Goal: Transaction & Acquisition: Purchase product/service

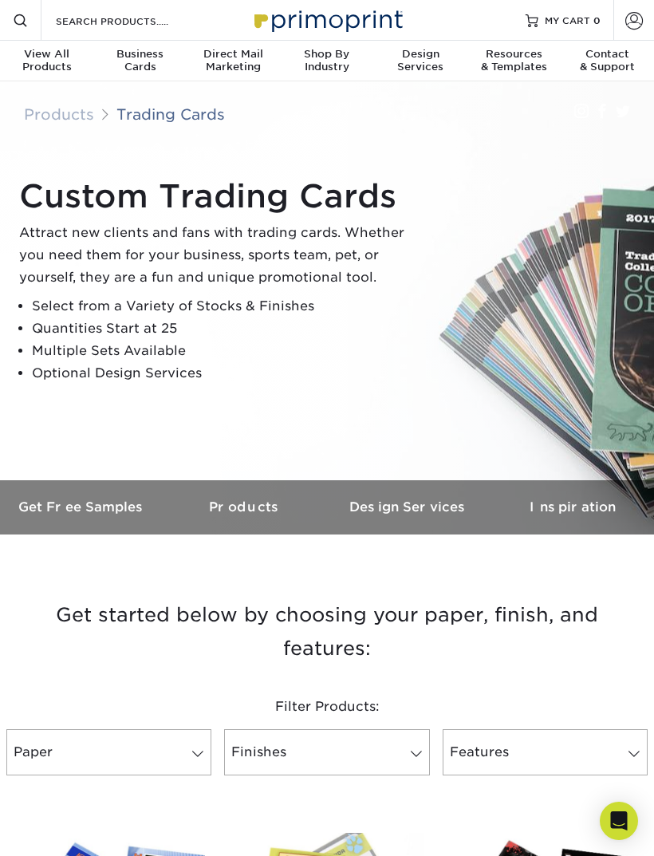
click at [511, 56] on span "Resources" at bounding box center [513, 54] width 93 height 13
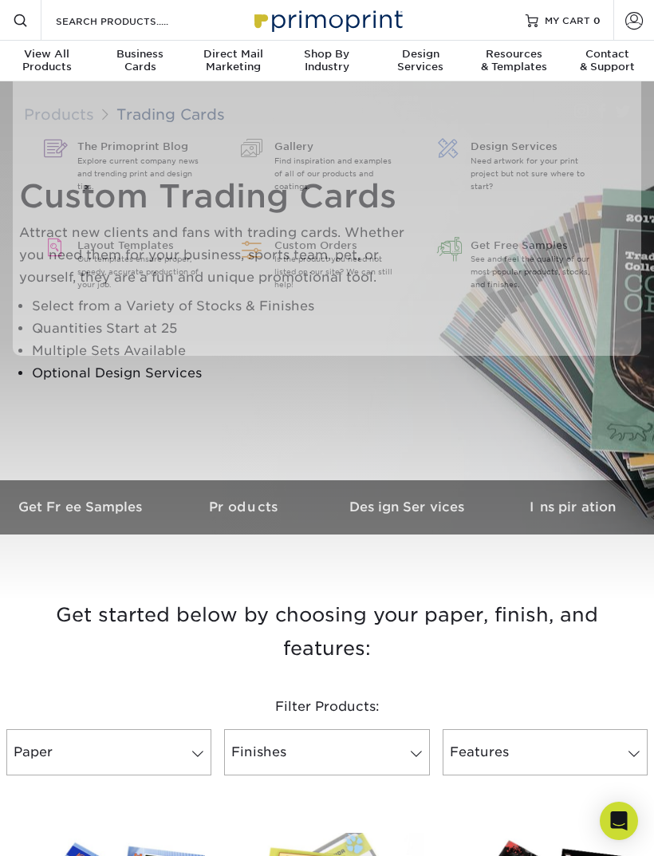
click at [109, 411] on div at bounding box center [327, 340] width 654 height 519
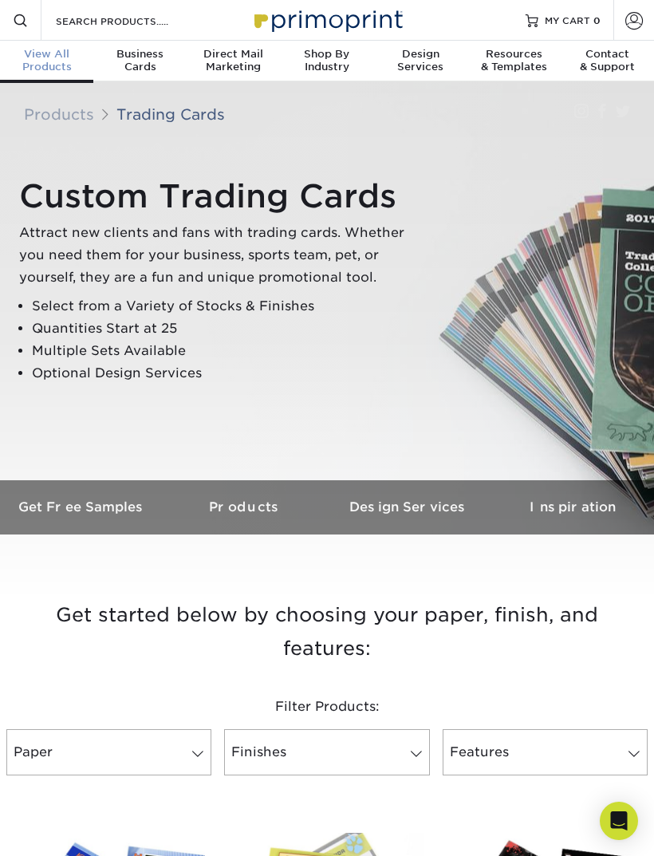
click at [49, 49] on span "View All" at bounding box center [46, 54] width 93 height 13
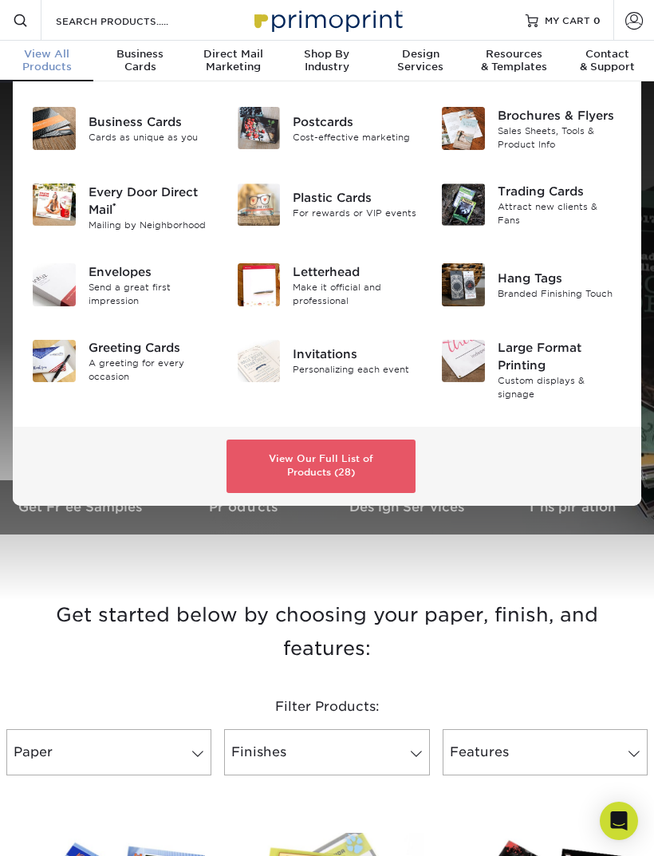
click at [565, 201] on div "Trading Cards" at bounding box center [560, 192] width 124 height 18
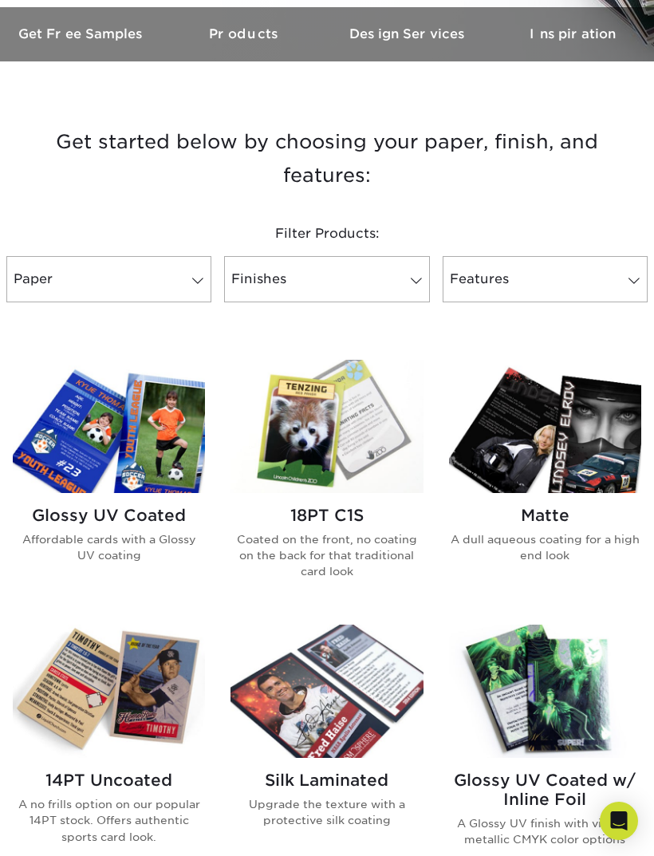
scroll to position [458, 0]
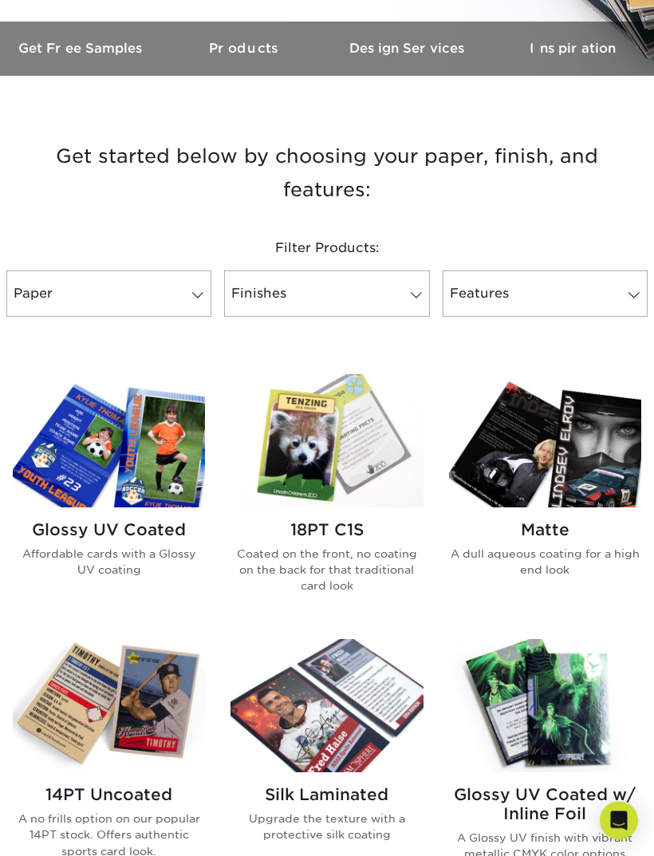
click at [336, 444] on img at bounding box center [327, 441] width 192 height 133
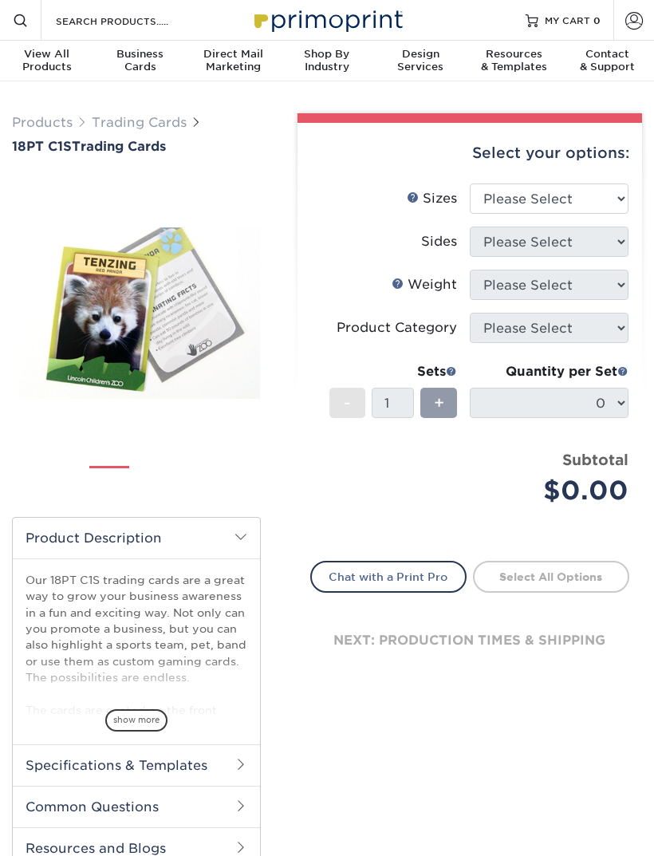
click at [347, 538] on form "Sizes Help Sizes Please Select 2.5" x 3.5" Sides Please Select 18PTC1S" at bounding box center [469, 362] width 319 height 358
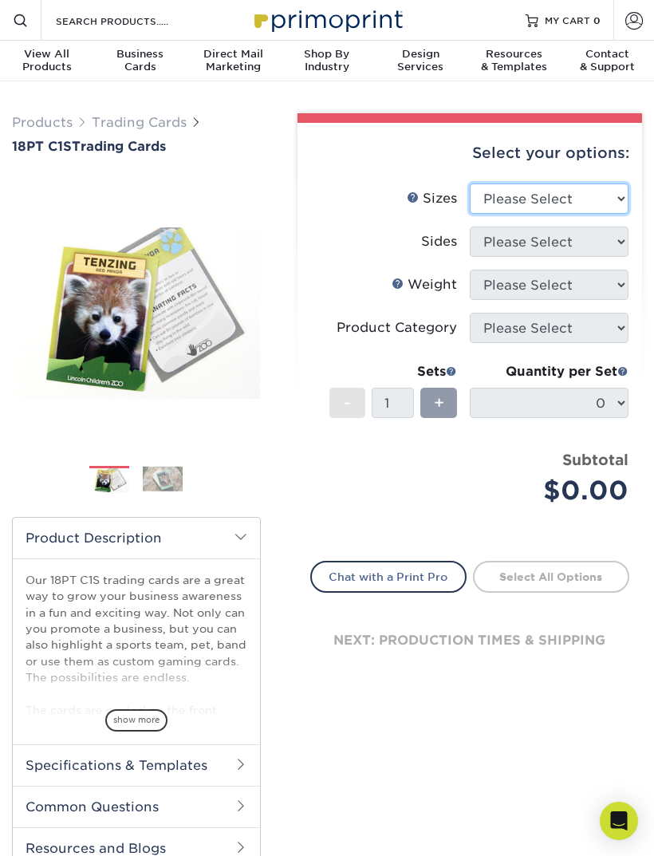
click at [620, 201] on select "Please Select 2.5" x 3.5"" at bounding box center [549, 198] width 159 height 30
select select "2.50x3.50"
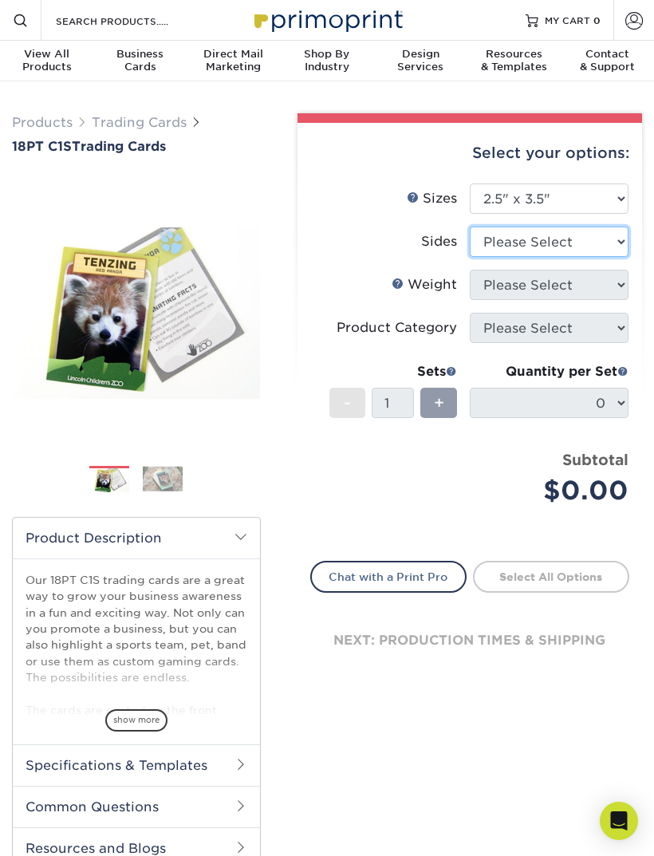
click at [615, 244] on select "Please Select Print Both Sides Print Front Only" at bounding box center [549, 242] width 159 height 30
select select "13abbda7-1d64-4f25-8bb2-c179b224825d"
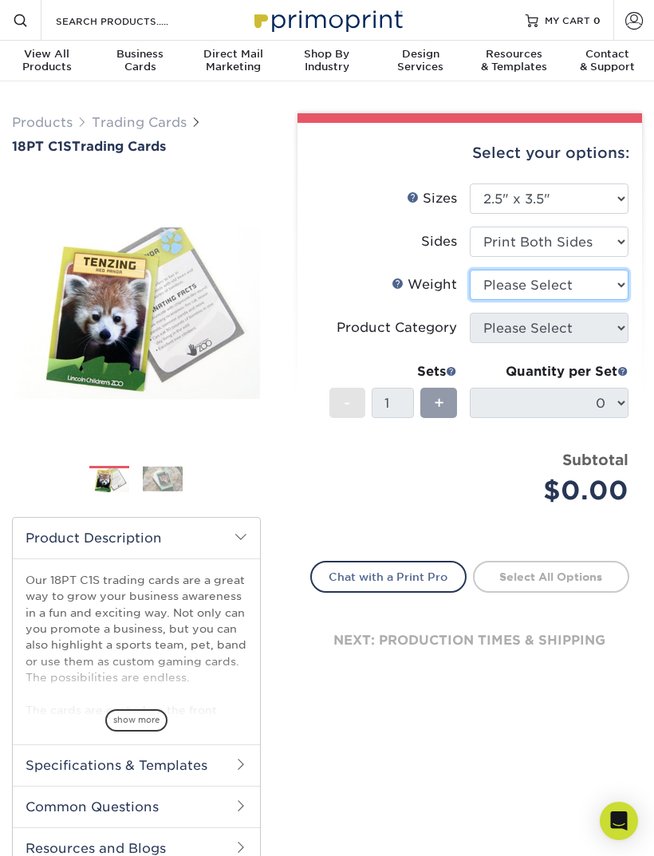
click at [612, 283] on select "Please Select 18PT C1S" at bounding box center [549, 285] width 159 height 30
select select "18PTC1S"
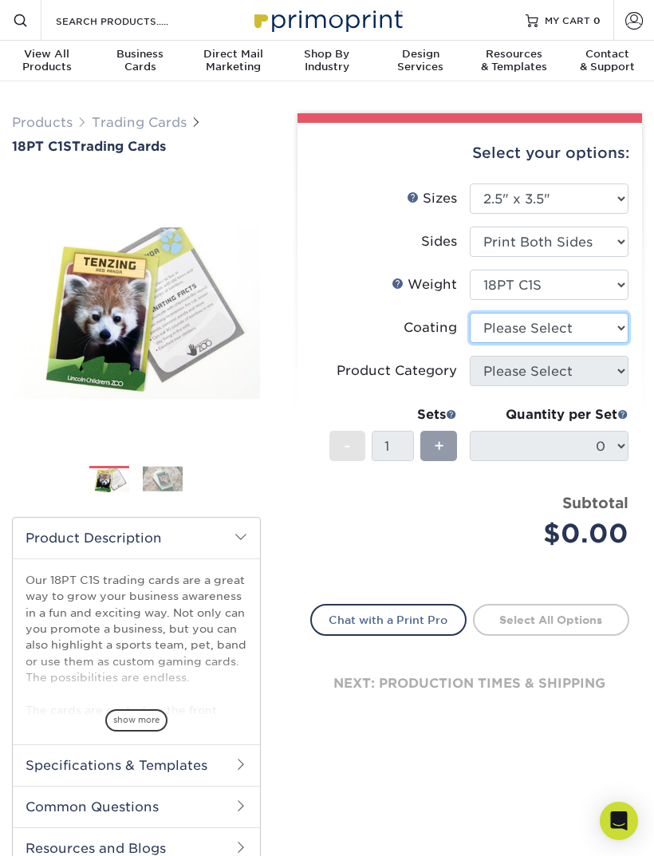
click at [613, 327] on select at bounding box center [549, 328] width 159 height 30
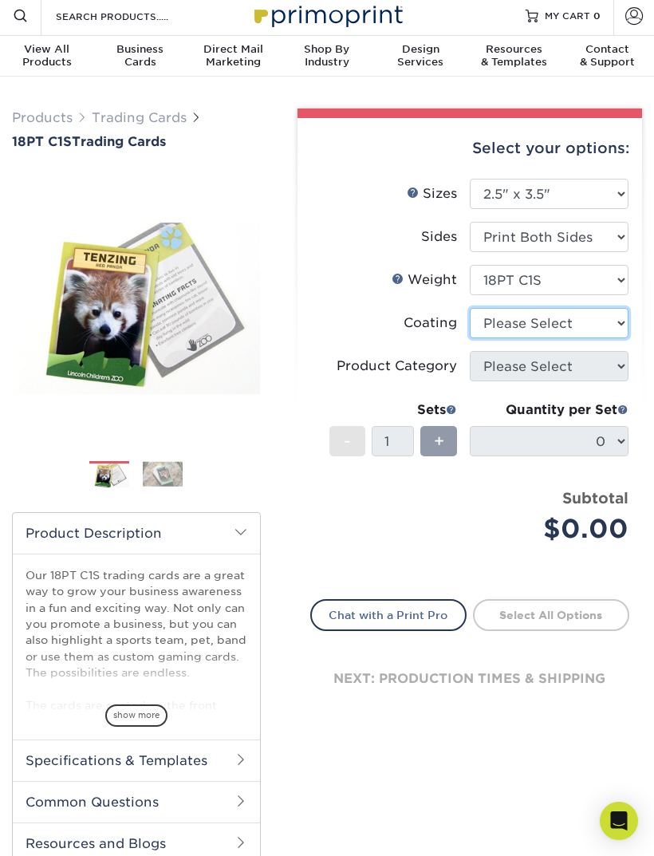
scroll to position [2, 0]
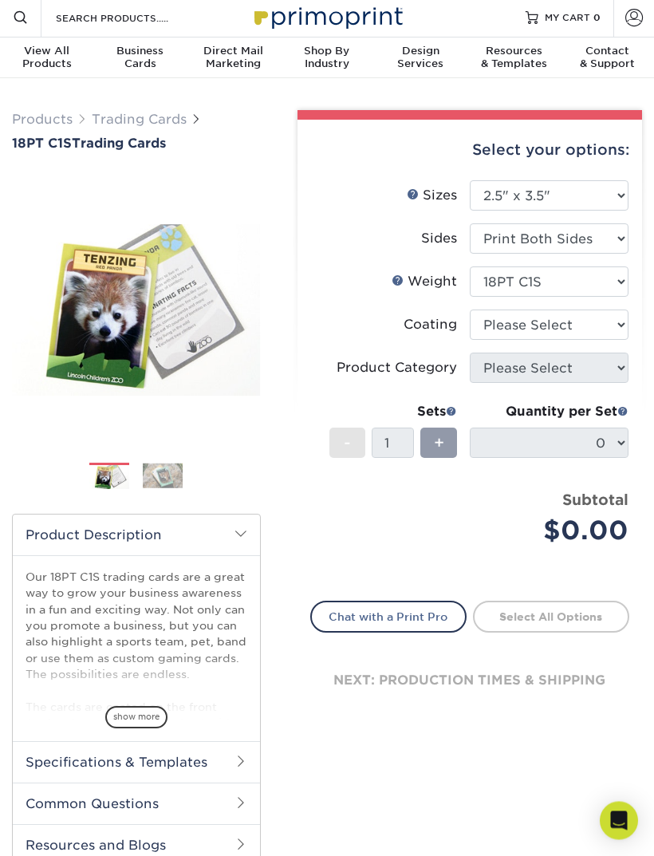
click at [233, 751] on h2 "Specifications & Templates" at bounding box center [136, 762] width 247 height 41
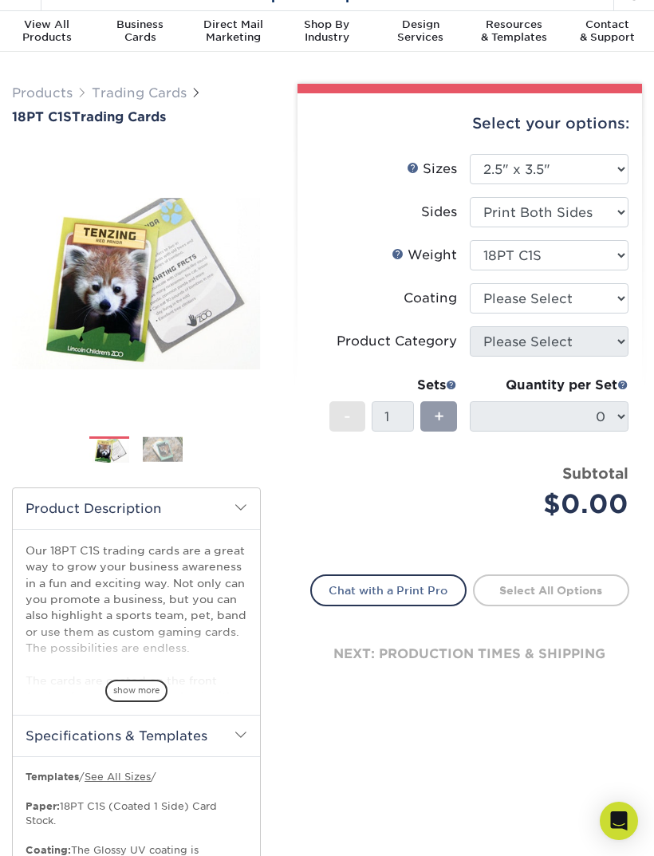
scroll to position [27, 0]
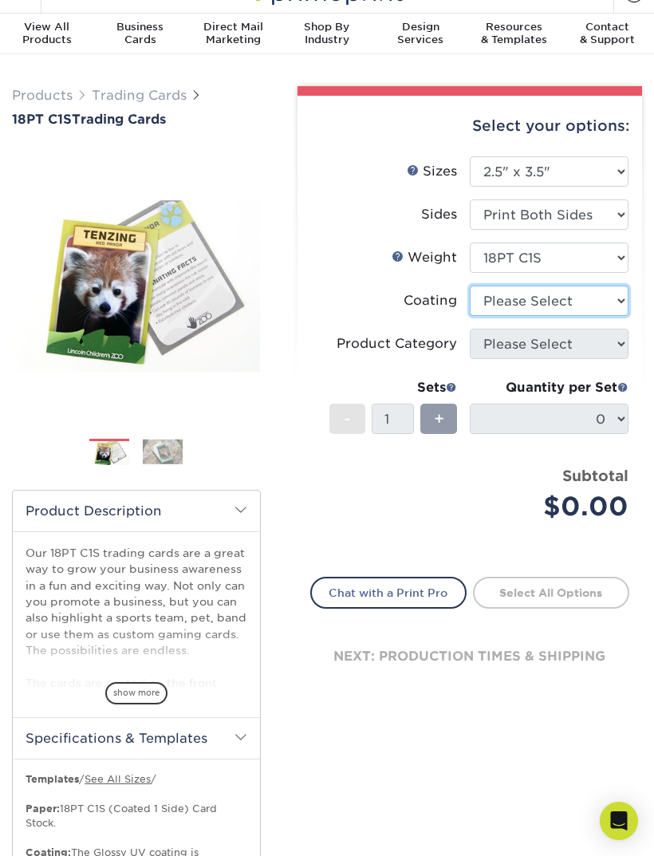
click at [620, 297] on select at bounding box center [549, 301] width 159 height 30
select select "1e8116af-acfc-44b1-83dc-8181aa338834"
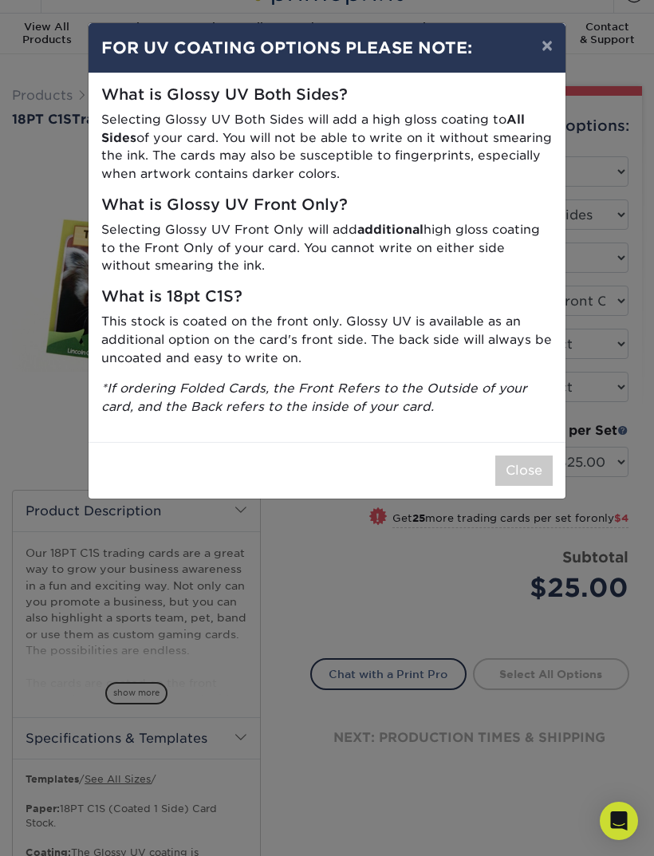
click at [545, 48] on button "×" at bounding box center [547, 45] width 37 height 45
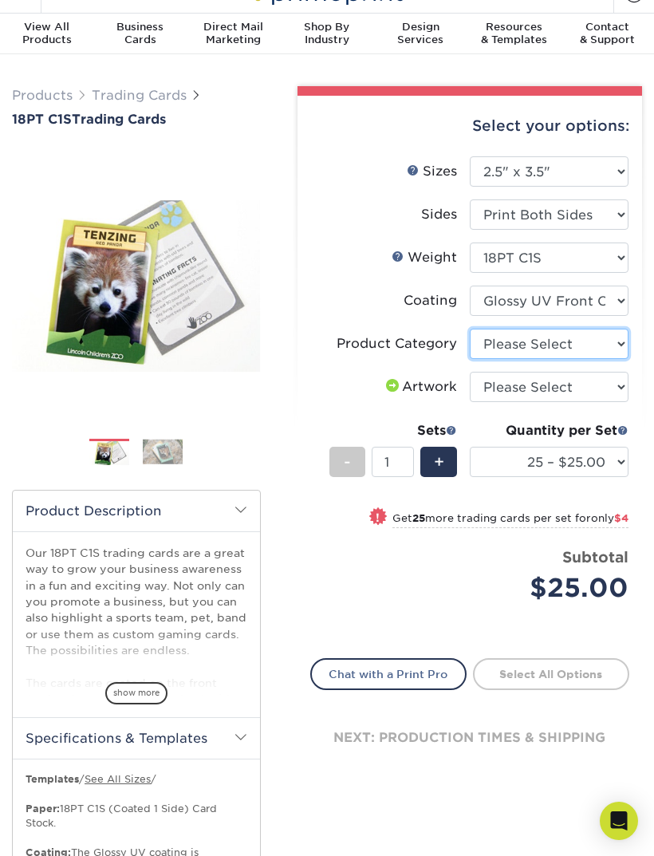
click at [611, 345] on select "Please Select Trading Cards" at bounding box center [549, 344] width 159 height 30
select select "c2f9bce9-36c2-409d-b101-c29d9d031e18"
click at [610, 388] on select "Please Select I will upload files I need a design - $100" at bounding box center [549, 387] width 159 height 30
select select "upload"
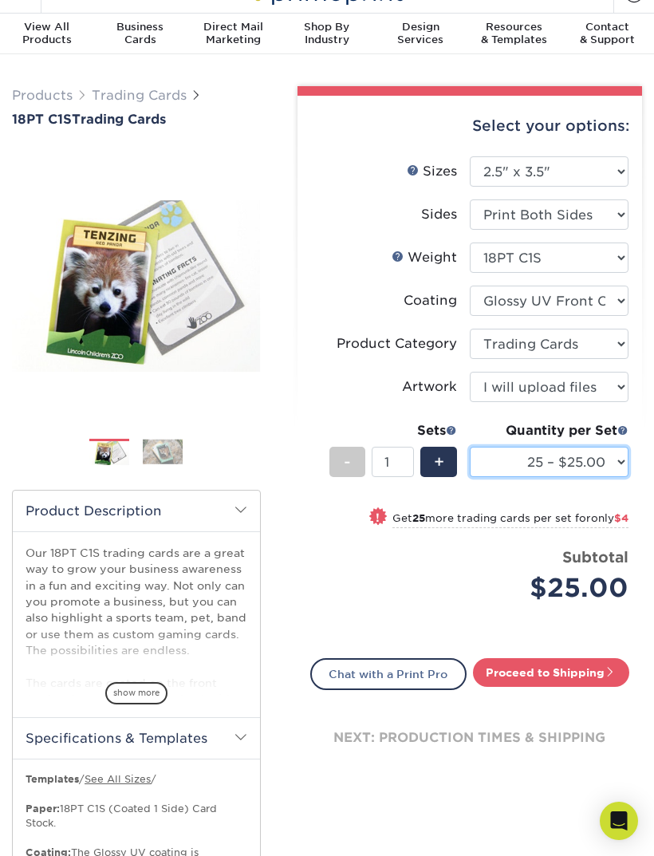
click at [611, 462] on select "25 – $25.00 50 – $29.00 75 – $37.00 100 – $41.00 250 – $48.00 500 – $58.00 1000…" at bounding box center [549, 462] width 159 height 30
select select "50 – $29.00"
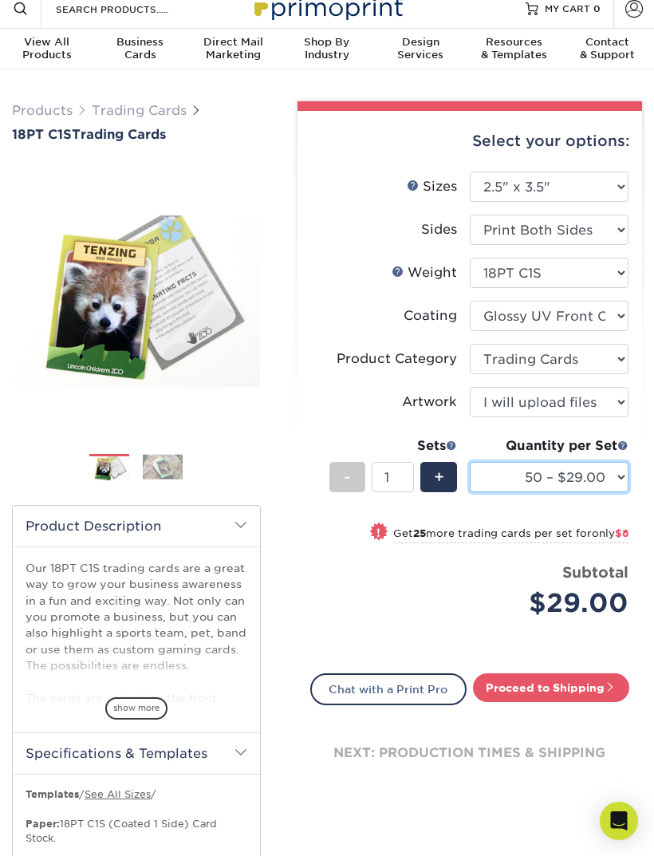
scroll to position [0, 0]
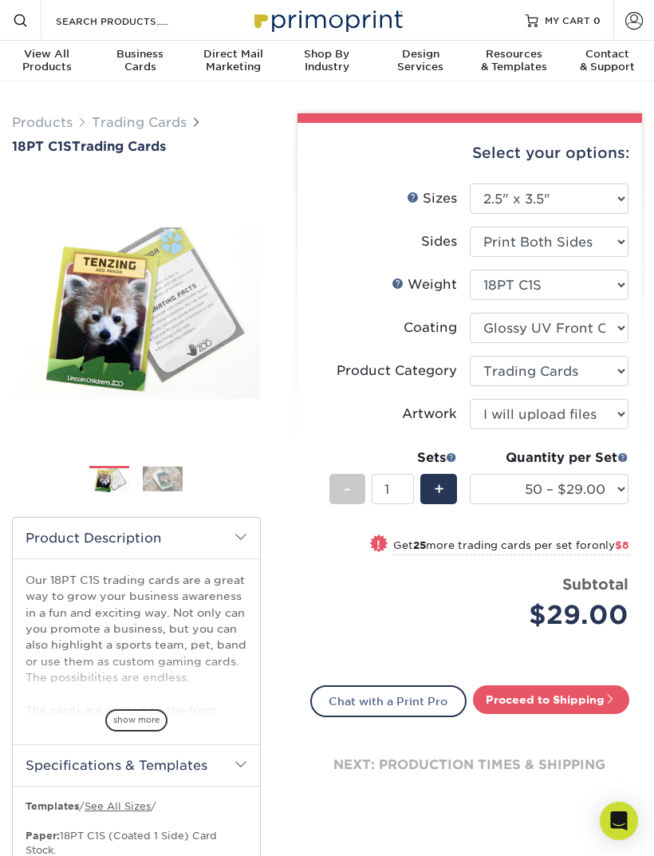
click at [558, 700] on link "Proceed to Shipping" at bounding box center [551, 699] width 156 height 29
type input "Set 1"
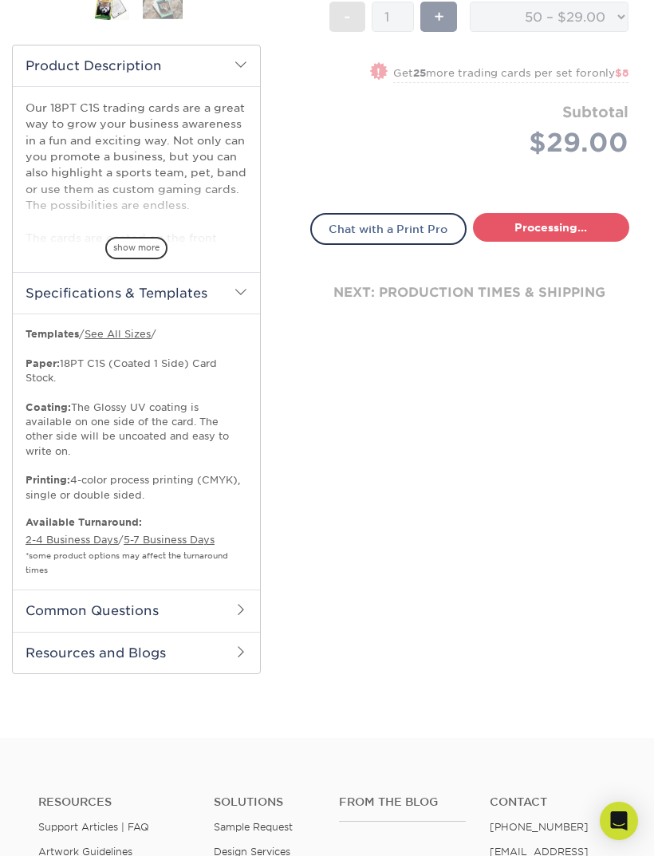
select select "43eb4afa-628e-487b-adac-7598d371c1af"
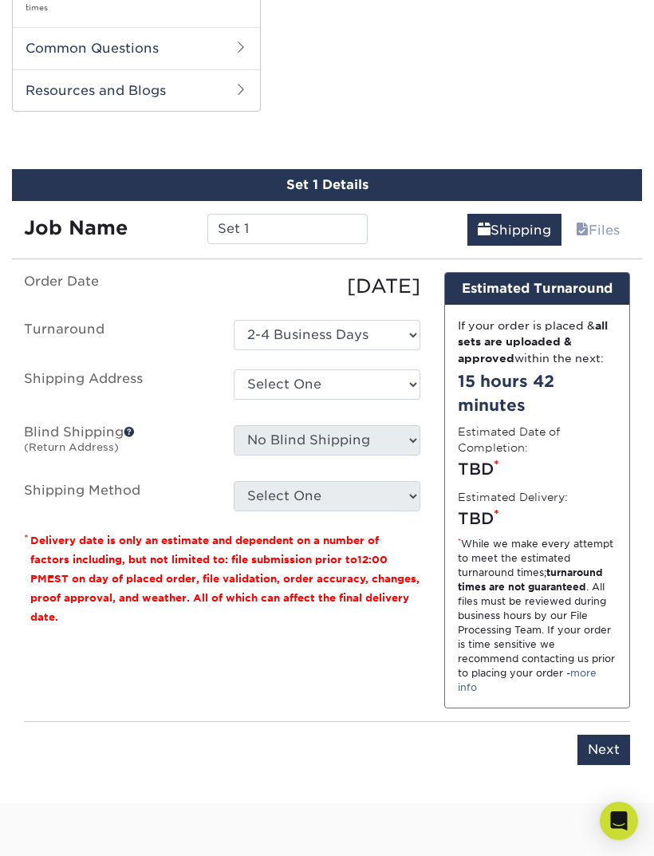
scroll to position [1062, 0]
